Goal: Task Accomplishment & Management: Use online tool/utility

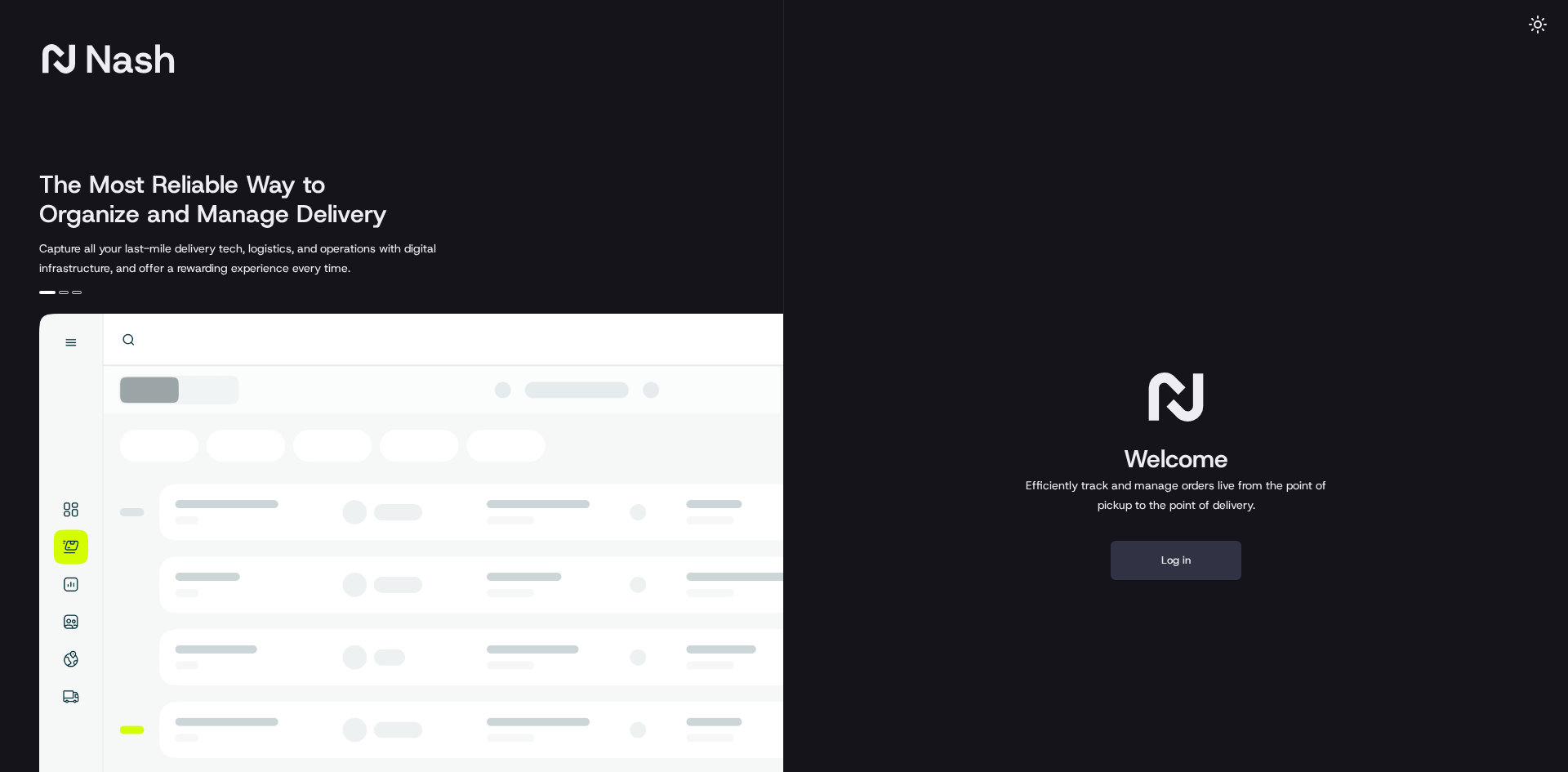
click at [1173, 563] on button "Log in" at bounding box center [1176, 560] width 131 height 39
